Goal: Information Seeking & Learning: Learn about a topic

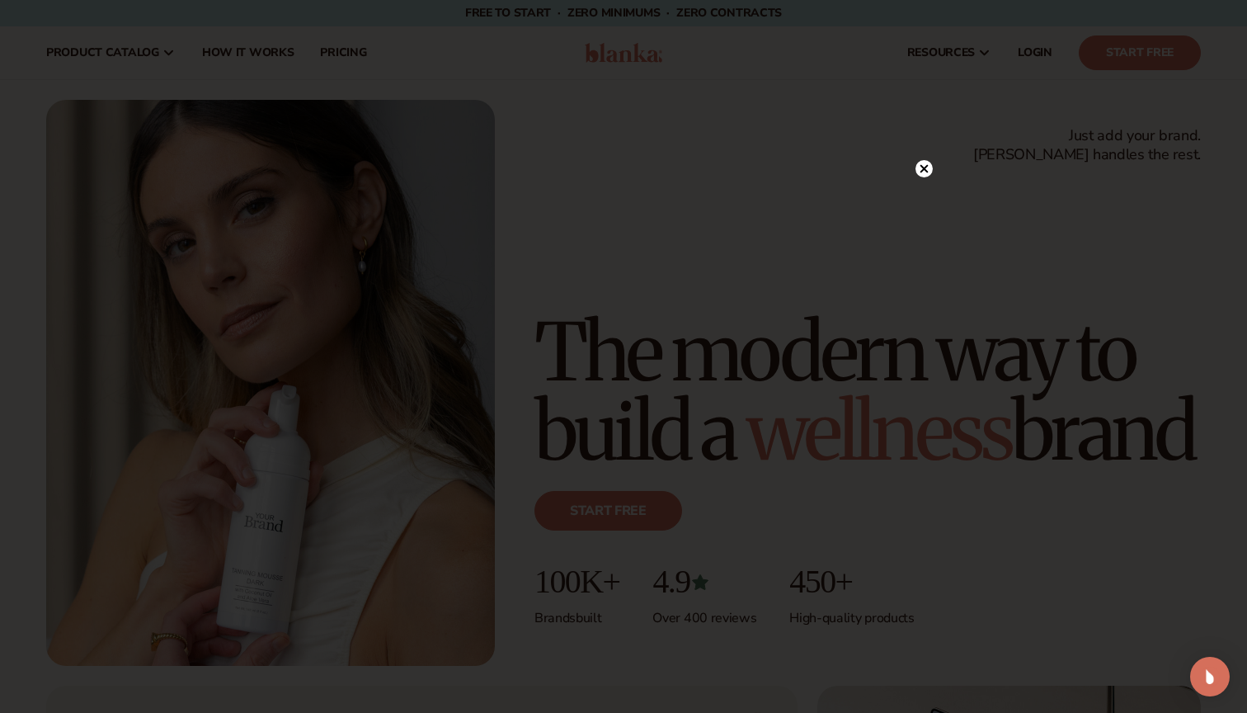
click at [926, 171] on icon at bounding box center [925, 168] width 8 height 8
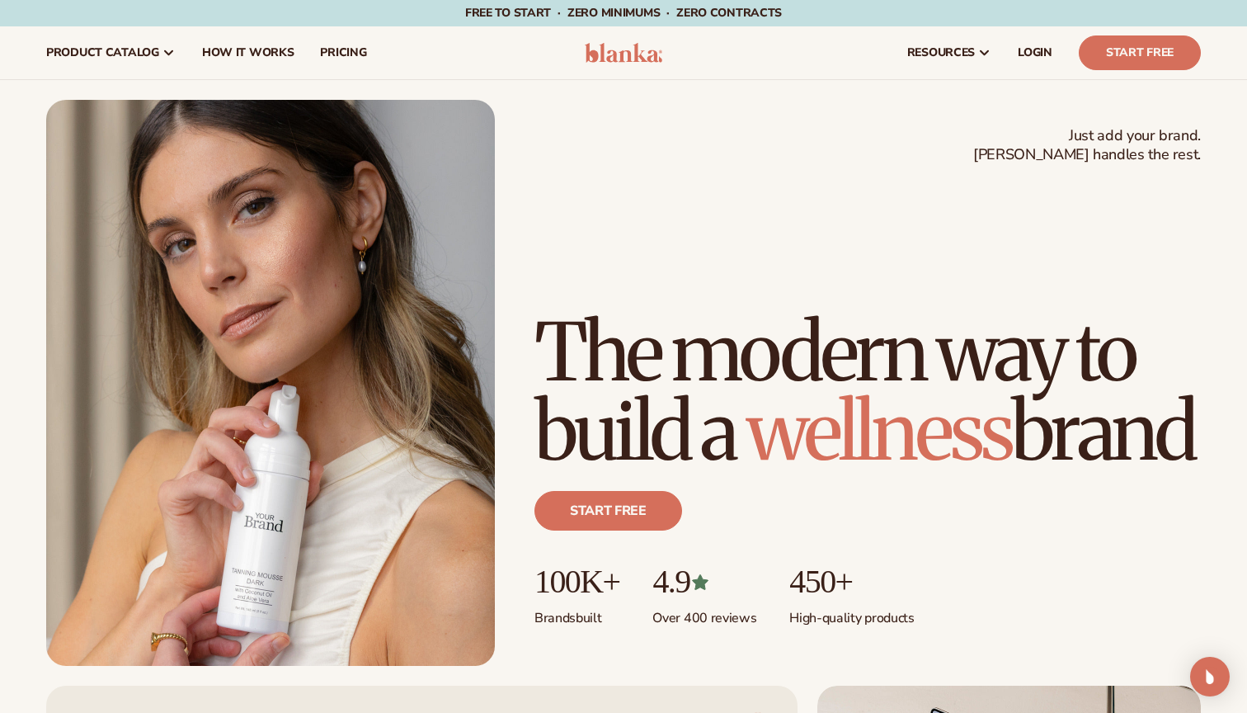
click at [732, 203] on div "Just add your brand. Blanka handles the rest. beauty,skin care,wellness,makeup …" at bounding box center [623, 383] width 1155 height 566
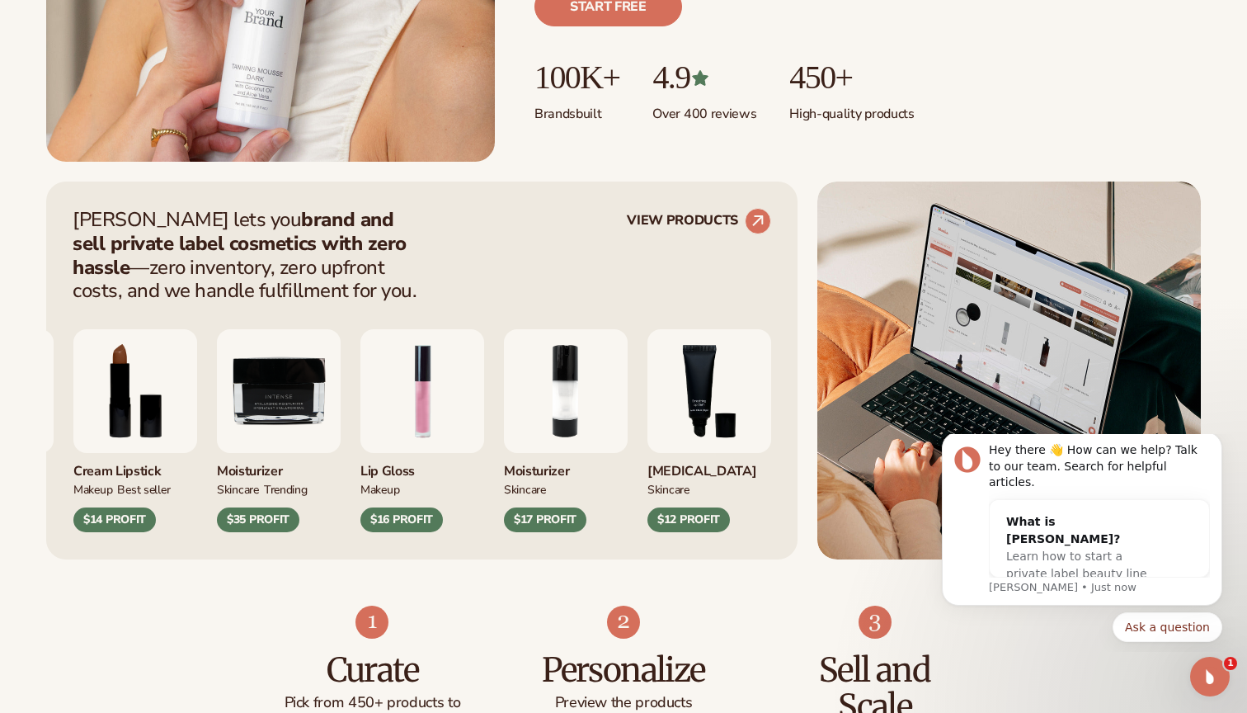
scroll to position [509, 0]
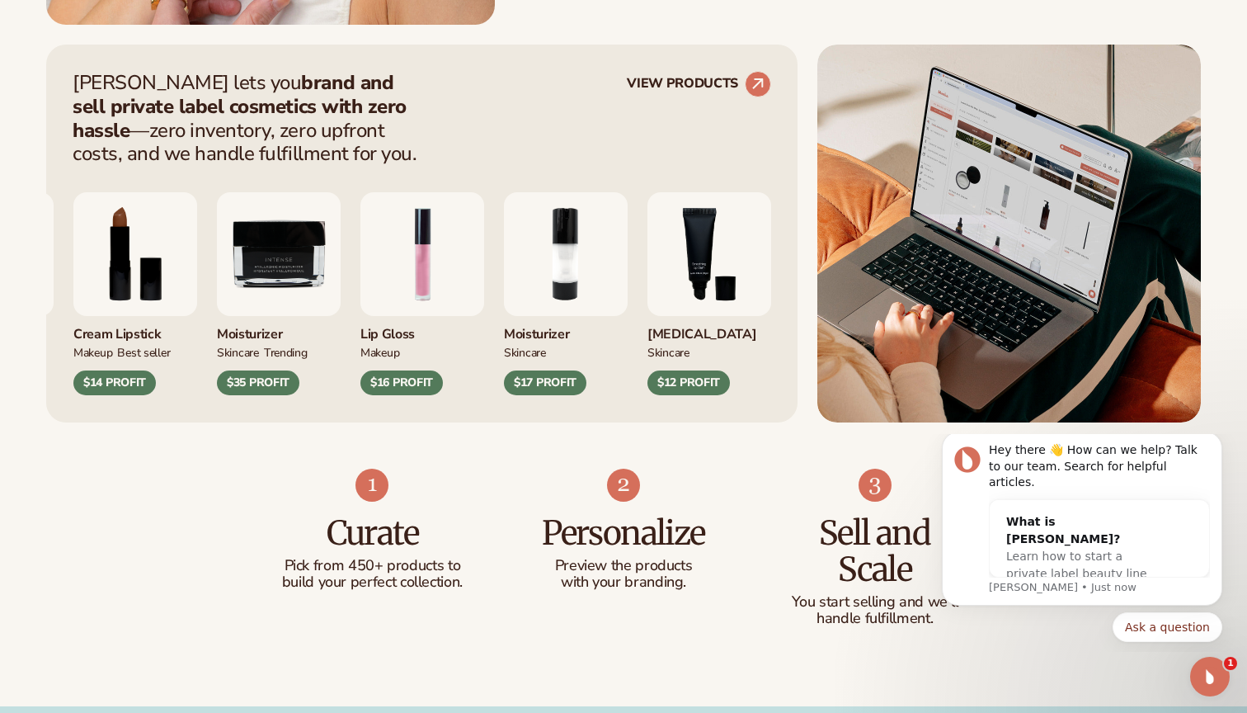
scroll to position [673, 0]
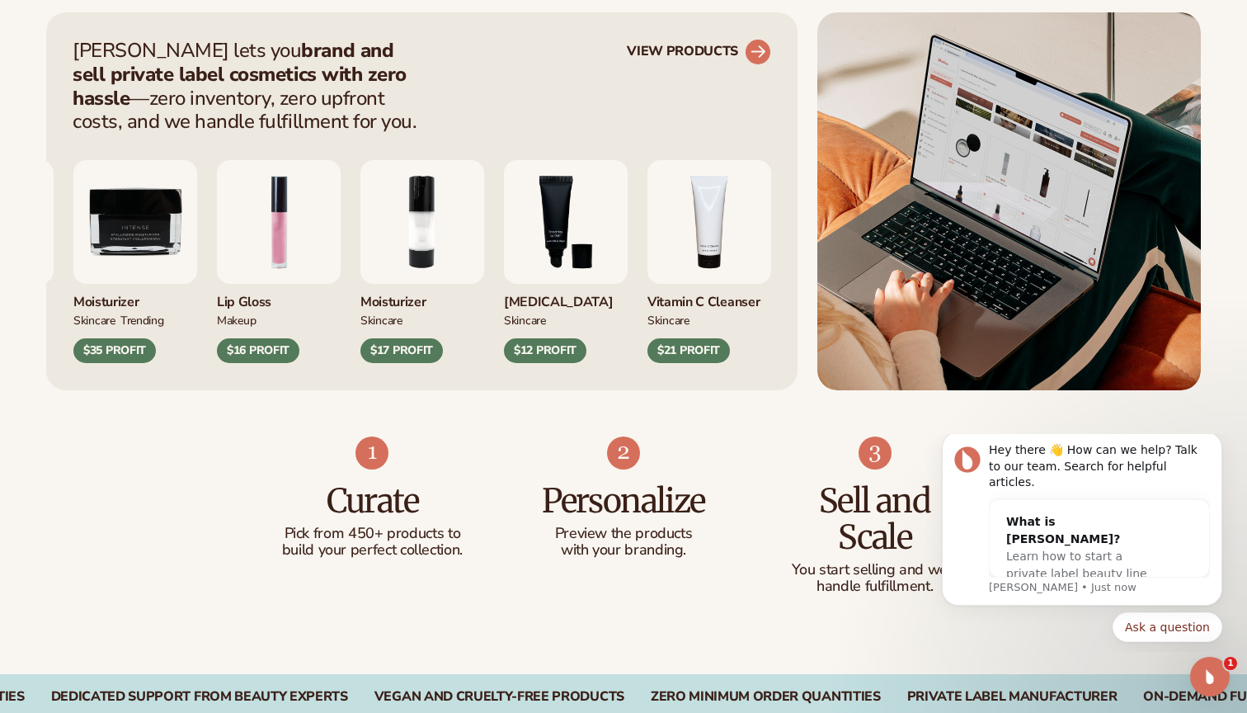
click at [666, 50] on link "VIEW PRODUCTS" at bounding box center [699, 52] width 144 height 26
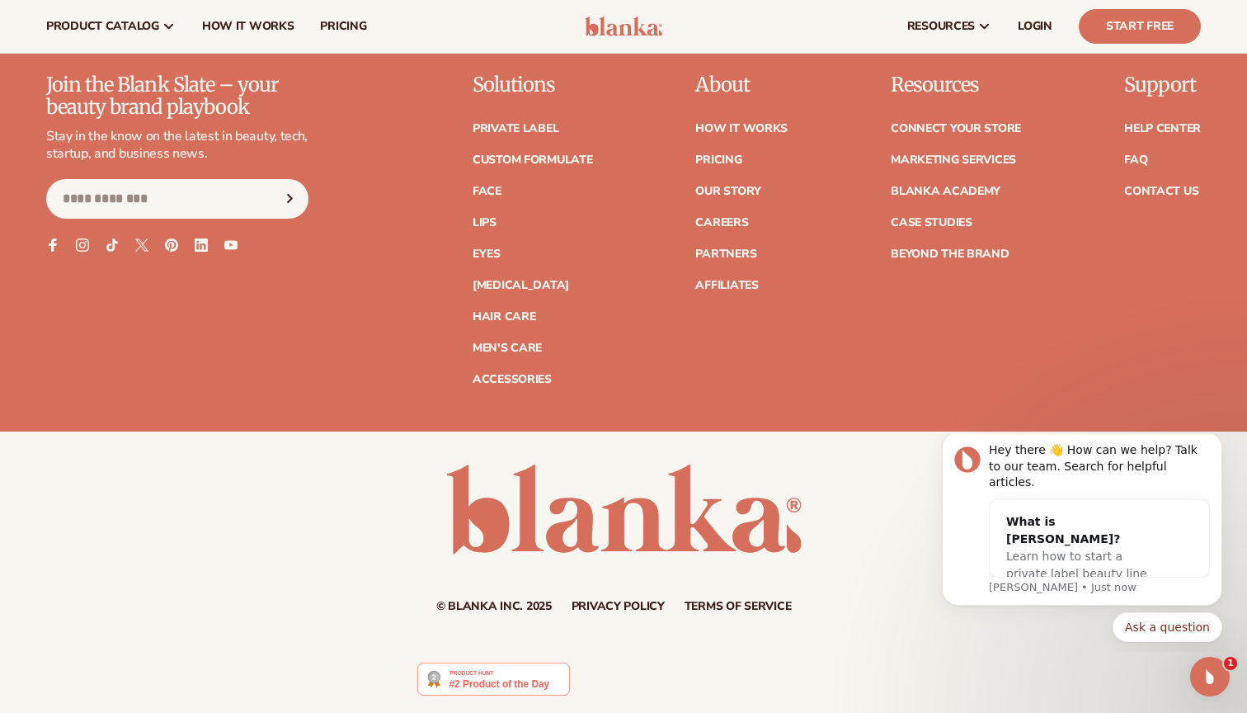
scroll to position [2936, 0]
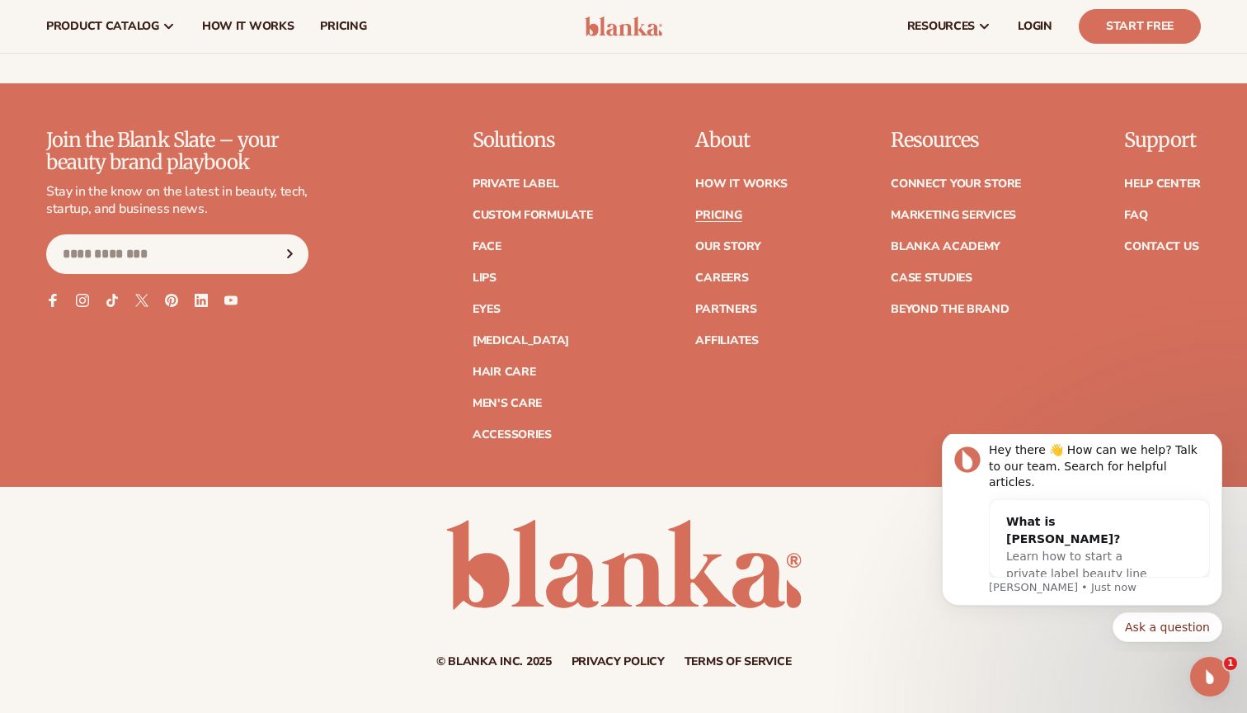
click at [722, 210] on link "Pricing" at bounding box center [719, 216] width 46 height 12
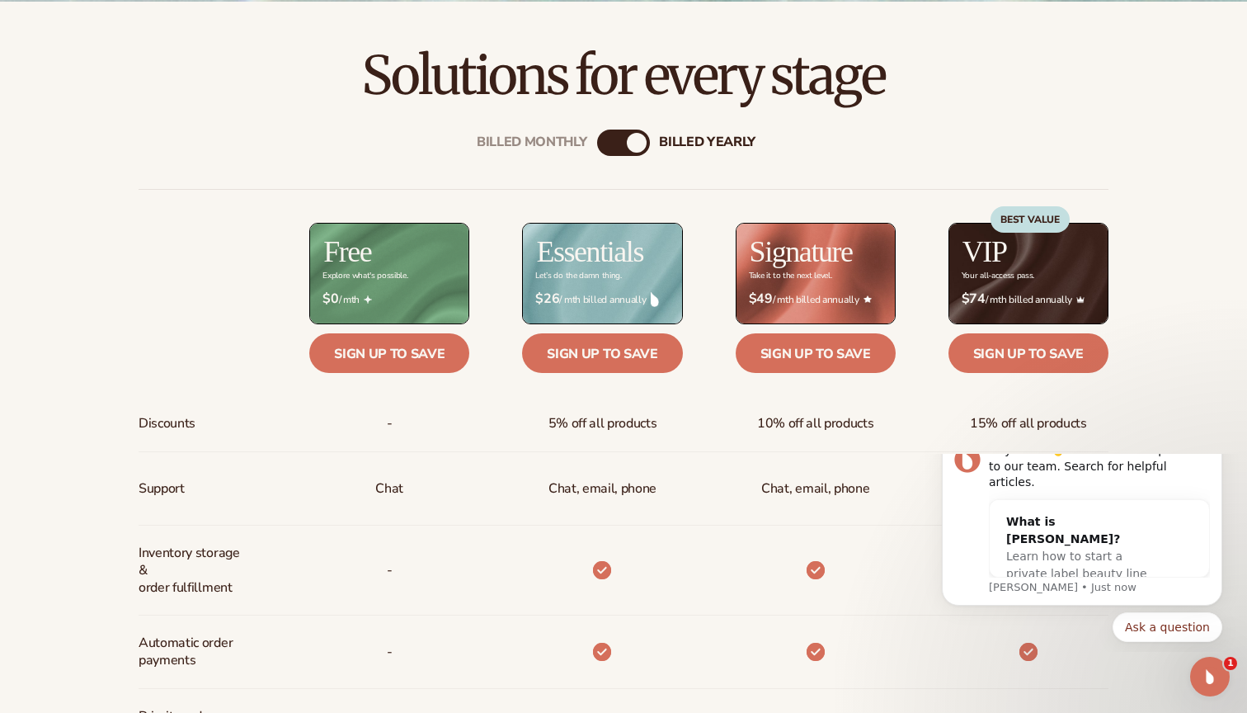
click at [469, 185] on div "Billed Monthly billed Yearly Billed Monthly billed Yearly Discounts Support Inv…" at bounding box center [623, 651] width 1063 height 1096
click at [342, 159] on div "Billed Monthly billed Yearly Billed Monthly billed Yearly Discounts Support Inv…" at bounding box center [623, 651] width 1063 height 1096
click at [359, 159] on div "Billed Monthly billed Yearly Billed Monthly billed Yearly Discounts Support Inv…" at bounding box center [623, 651] width 1063 height 1096
click at [377, 153] on div "Billed Monthly billed Yearly Billed Monthly billed Yearly Discounts Support Inv…" at bounding box center [623, 651] width 1063 height 1096
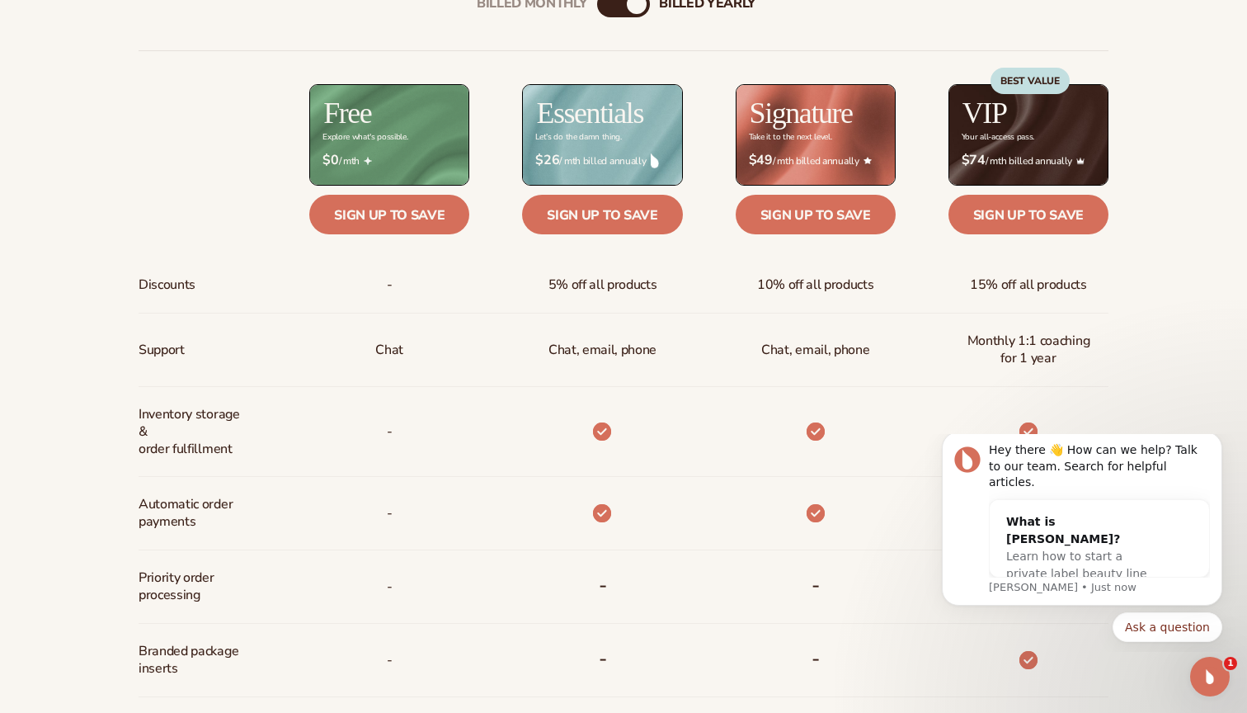
scroll to position [673, 0]
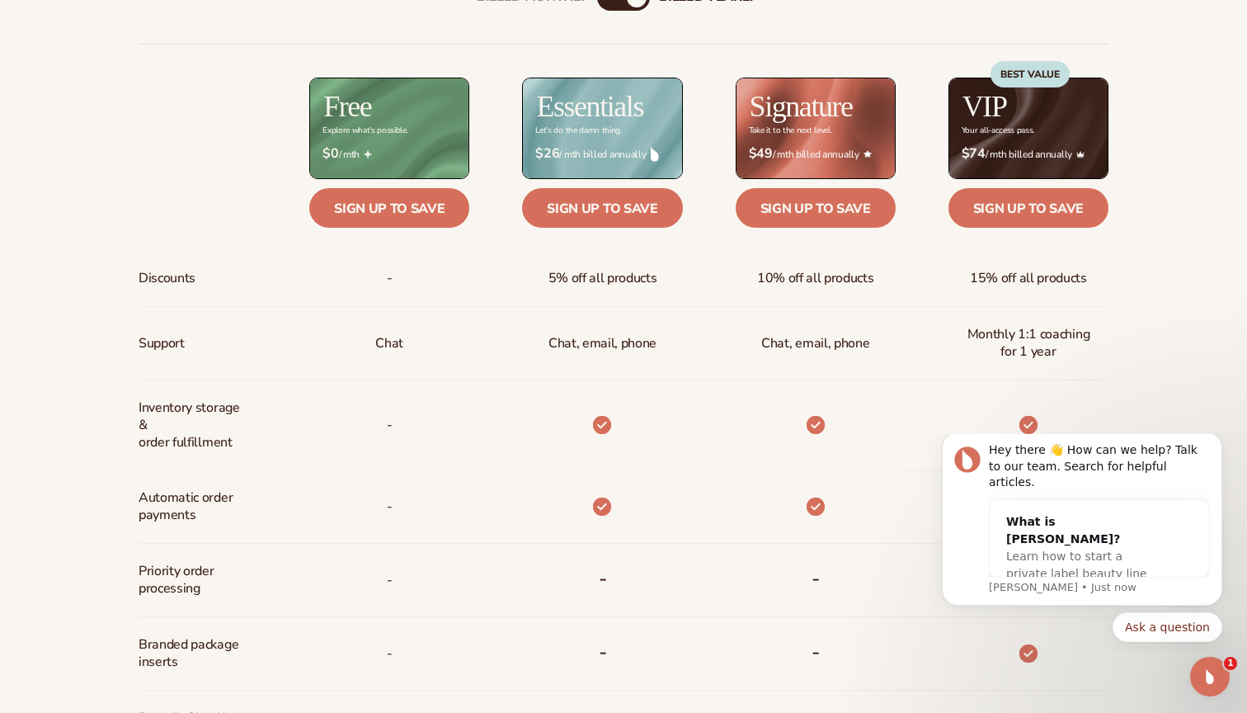
click at [1175, 104] on div "Billed Monthly billed Yearly Billed Monthly billed Yearly Discounts Support Inv…" at bounding box center [623, 506] width 1247 height 1096
click at [1174, 188] on div "Billed Monthly billed Yearly Billed Monthly billed Yearly Discounts Support Inv…" at bounding box center [623, 506] width 1247 height 1096
click at [1148, 64] on div "Billed Monthly billed Yearly Billed Monthly billed Yearly Discounts Support Inv…" at bounding box center [623, 506] width 1063 height 1096
click at [1174, 116] on div "Billed Monthly billed Yearly Billed Monthly billed Yearly Discounts Support Inv…" at bounding box center [623, 506] width 1247 height 1096
click at [1163, 134] on div "Billed Monthly billed Yearly Billed Monthly billed Yearly Discounts Support Inv…" at bounding box center [623, 506] width 1247 height 1096
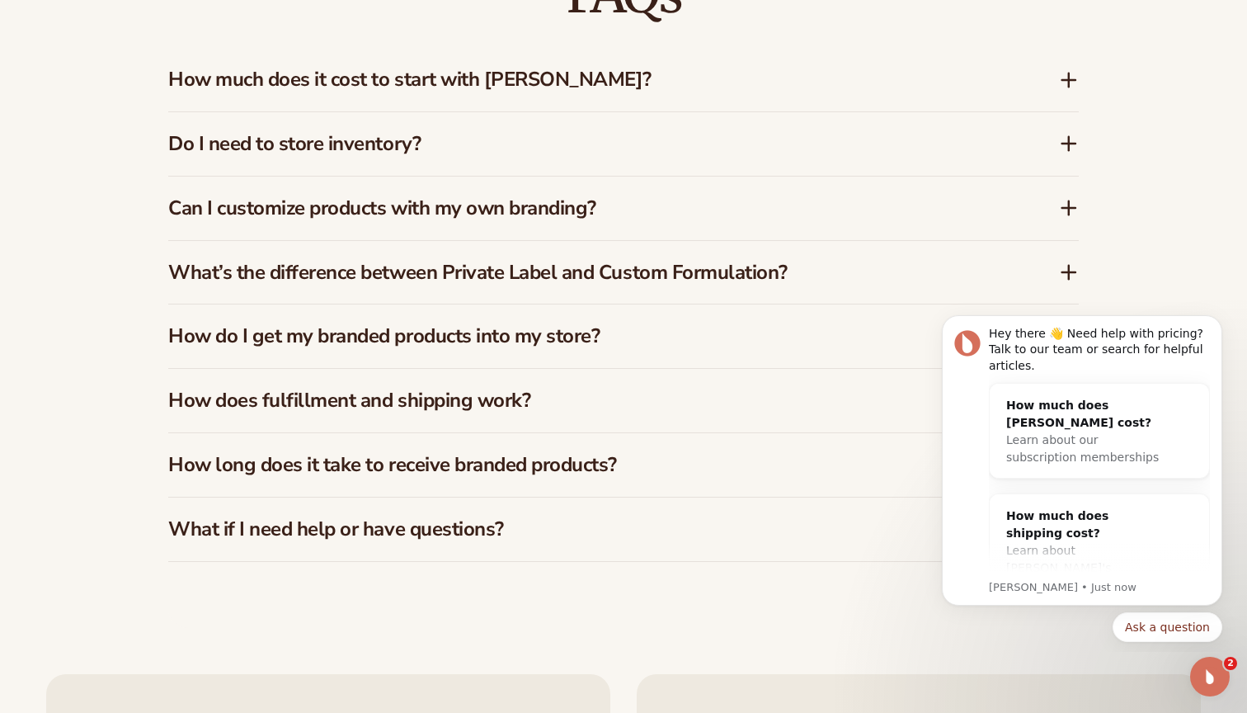
scroll to position [2485, 0]
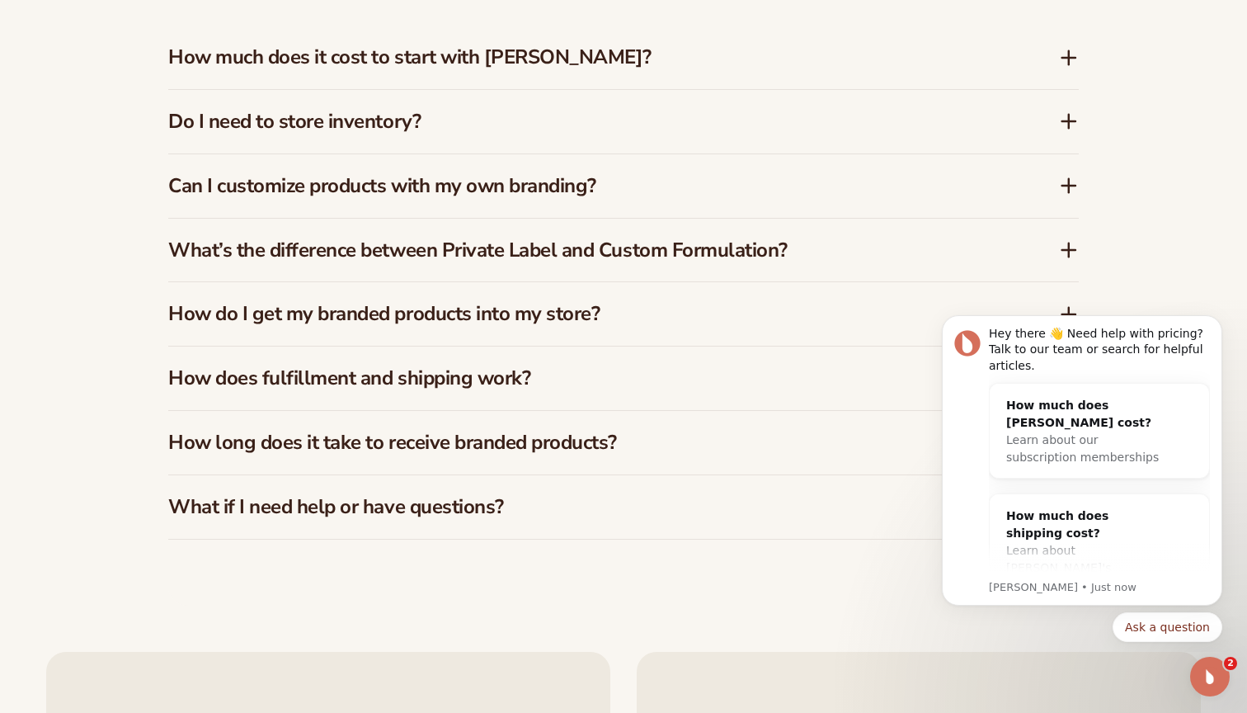
click at [557, 64] on h3 "How much does it cost to start with Blanka?" at bounding box center [589, 57] width 842 height 24
